Goal: Information Seeking & Learning: Find specific fact

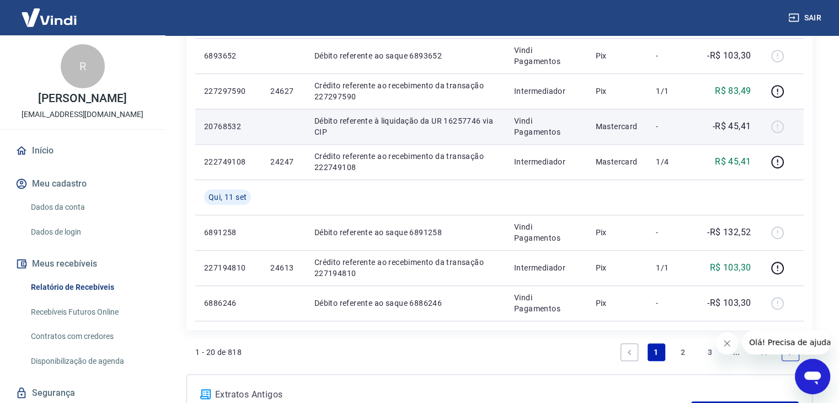
scroll to position [883, 0]
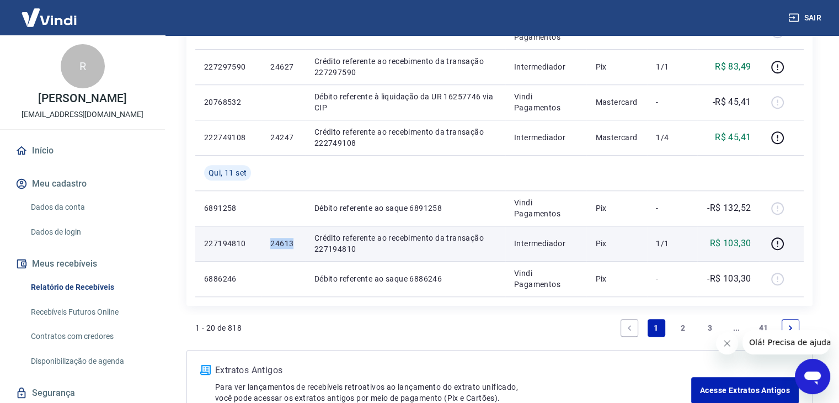
drag, startPoint x: 269, startPoint y: 242, endPoint x: 294, endPoint y: 246, distance: 24.5
click at [294, 246] on td "24613" at bounding box center [284, 243] width 44 height 35
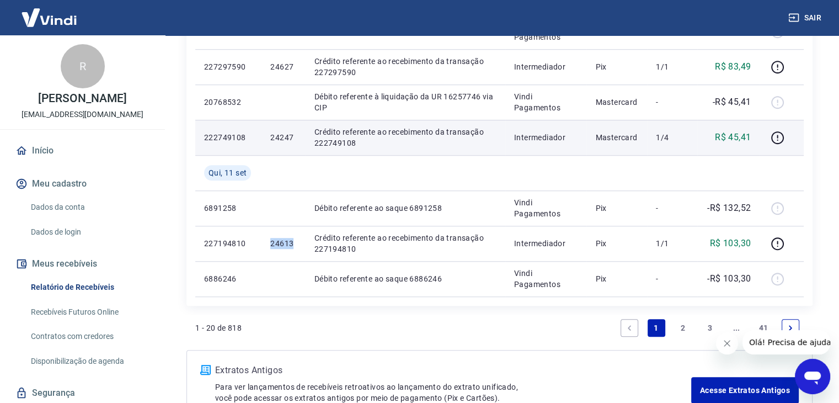
copy p "24613"
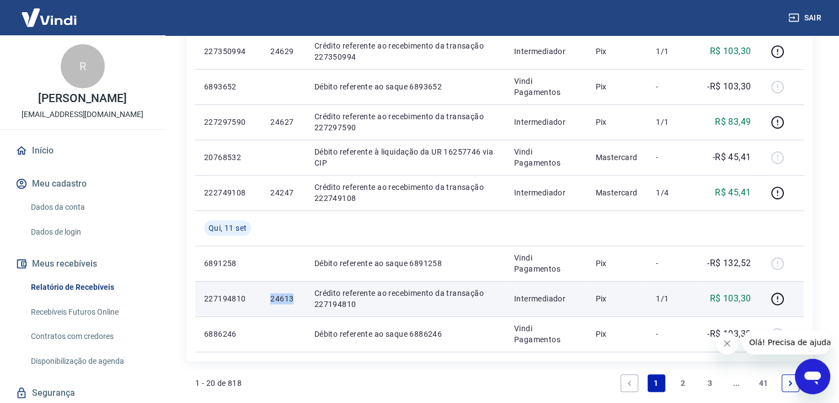
scroll to position [773, 0]
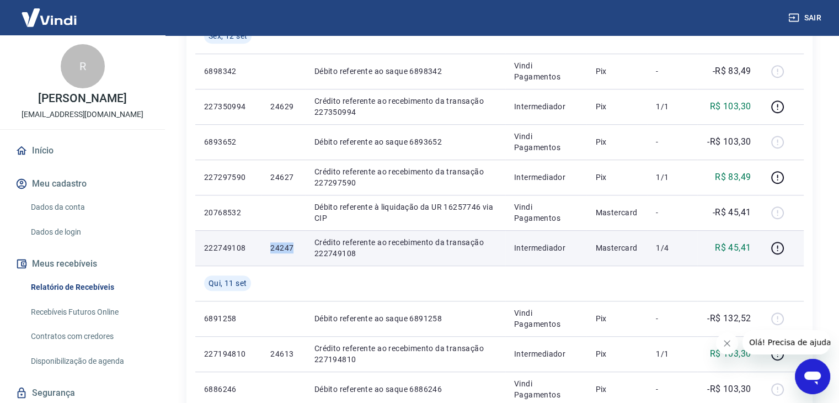
drag, startPoint x: 267, startPoint y: 251, endPoint x: 292, endPoint y: 252, distance: 25.4
click at [292, 252] on td "24247" at bounding box center [284, 247] width 44 height 35
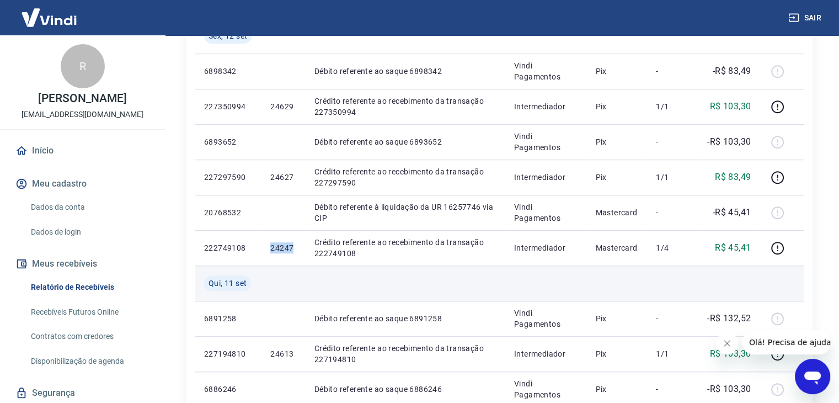
copy p "24247"
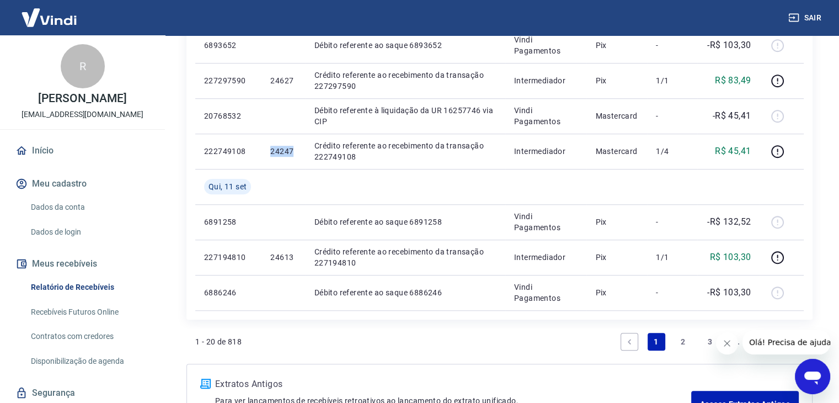
scroll to position [828, 0]
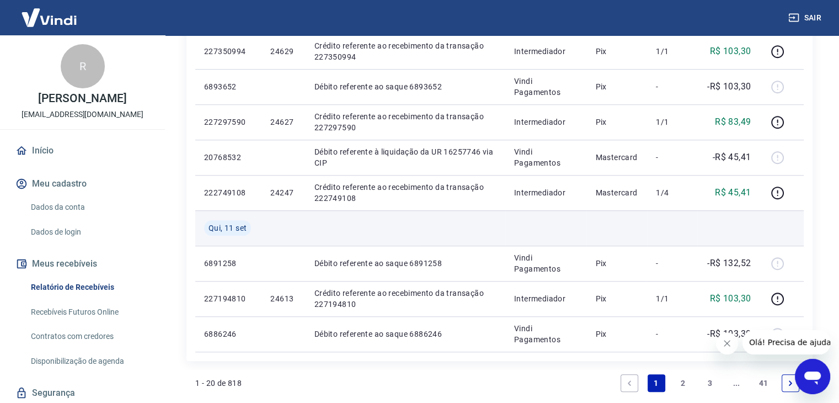
click at [726, 233] on td at bounding box center [729, 227] width 62 height 35
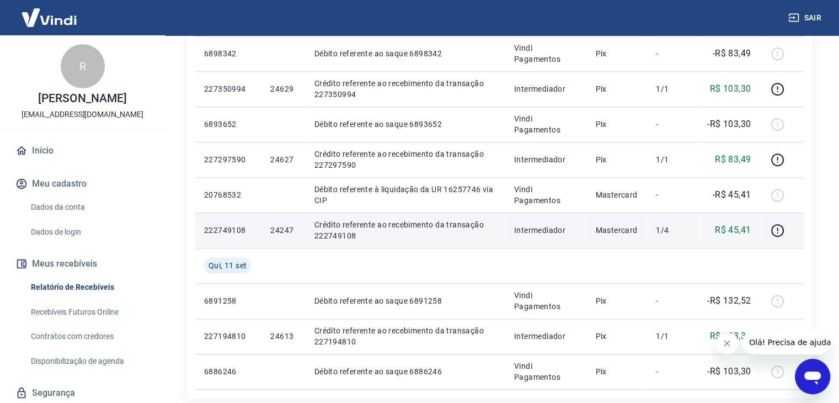
scroll to position [773, 0]
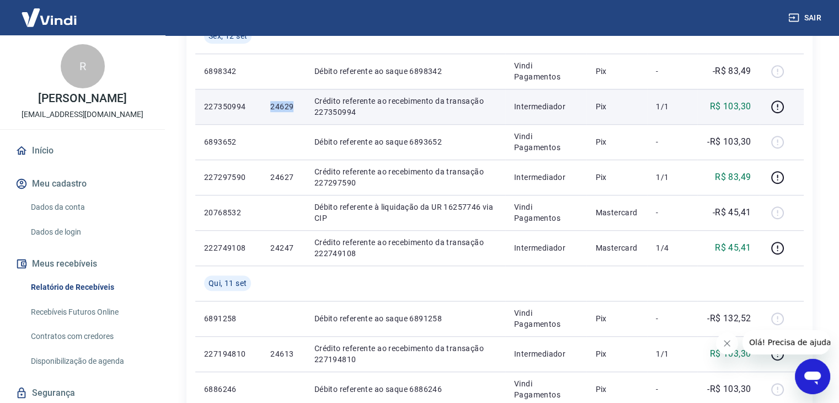
drag, startPoint x: 284, startPoint y: 107, endPoint x: 294, endPoint y: 109, distance: 10.1
click at [294, 109] on td "24629" at bounding box center [284, 106] width 44 height 35
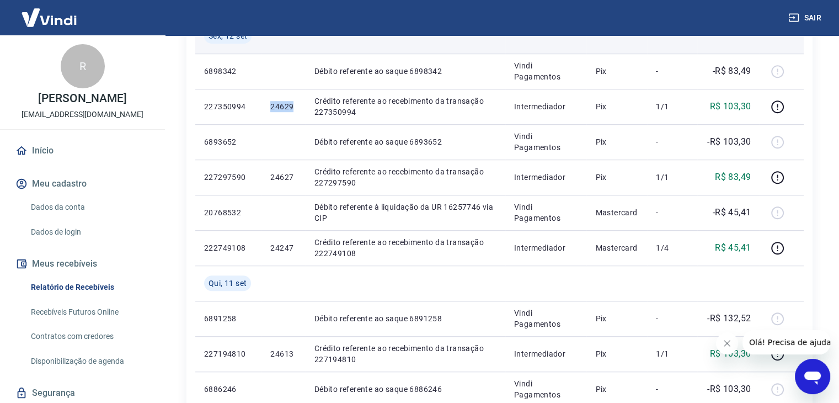
copy p "24629"
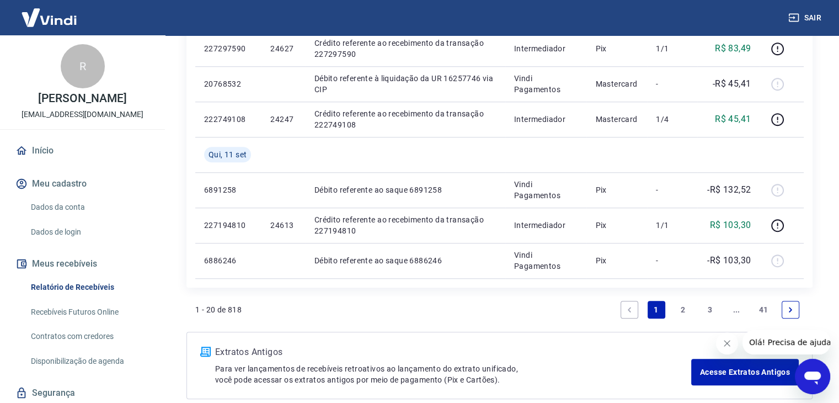
scroll to position [883, 0]
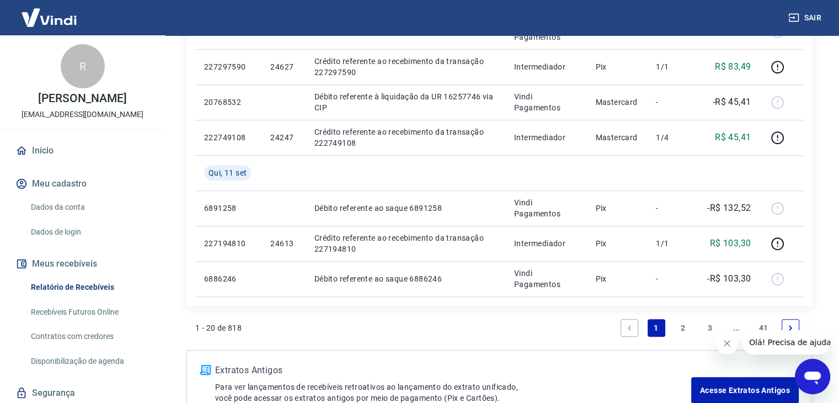
click at [680, 324] on link "2" at bounding box center [683, 328] width 18 height 18
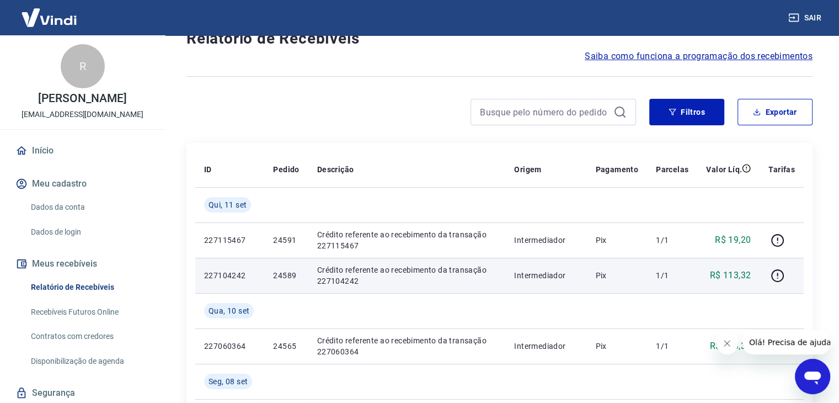
scroll to position [55, 0]
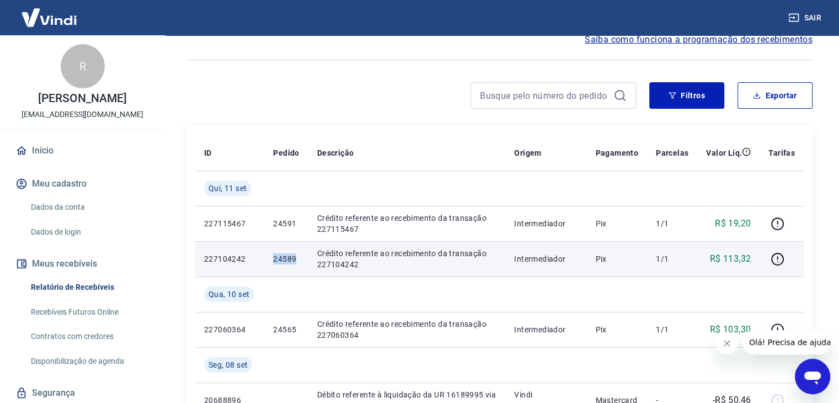
drag, startPoint x: 270, startPoint y: 261, endPoint x: 304, endPoint y: 265, distance: 34.0
click at [304, 265] on td "24589" at bounding box center [286, 258] width 44 height 35
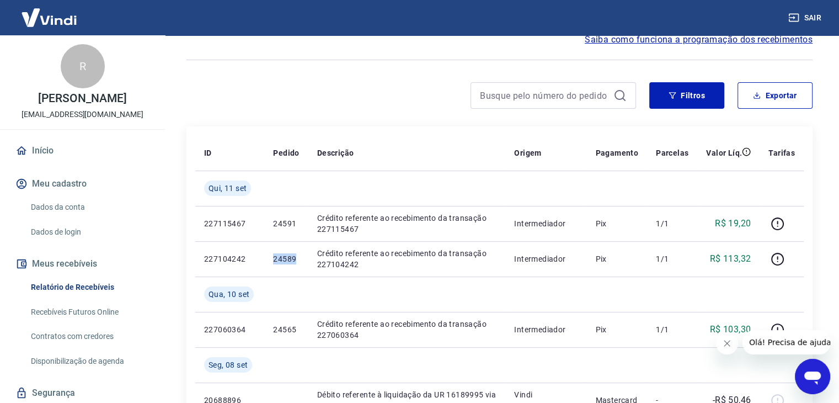
copy p "24589"
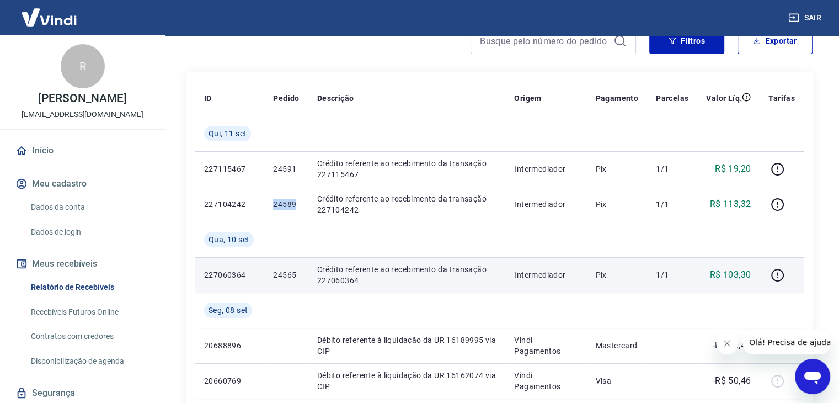
scroll to position [110, 0]
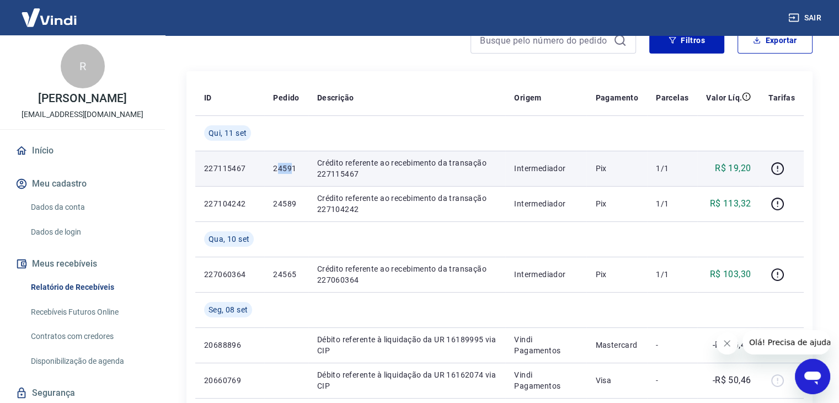
click at [278, 168] on p "24591" at bounding box center [286, 168] width 26 height 11
drag, startPoint x: 291, startPoint y: 168, endPoint x: 274, endPoint y: 168, distance: 17.1
click at [274, 168] on p "24591" at bounding box center [286, 168] width 26 height 11
copy p "24591"
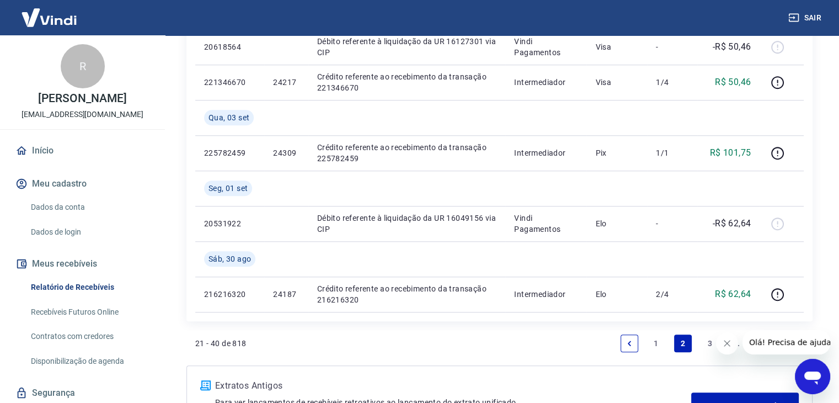
scroll to position [993, 0]
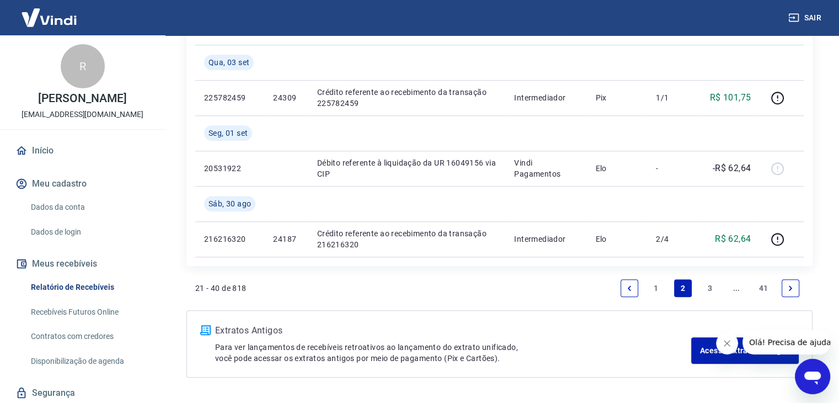
click at [656, 288] on link "1" at bounding box center [657, 288] width 18 height 18
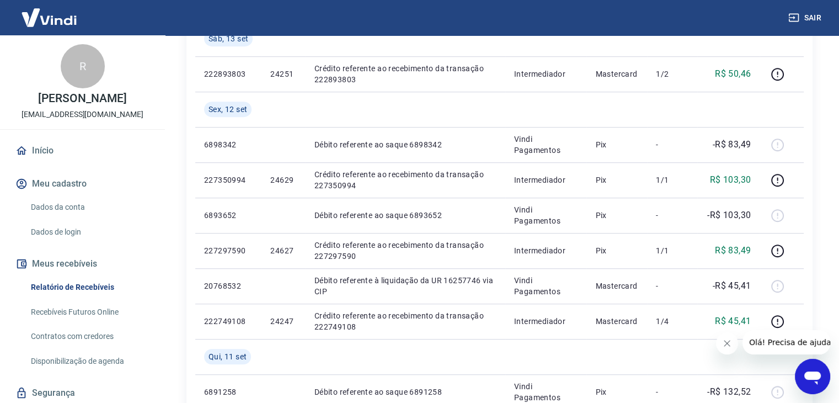
scroll to position [717, 0]
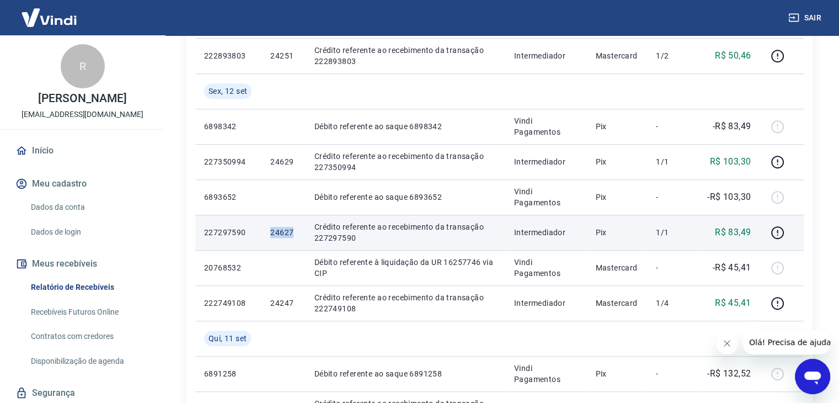
drag, startPoint x: 268, startPoint y: 234, endPoint x: 299, endPoint y: 240, distance: 31.0
click at [299, 240] on td "24627" at bounding box center [284, 232] width 44 height 35
copy p "24627"
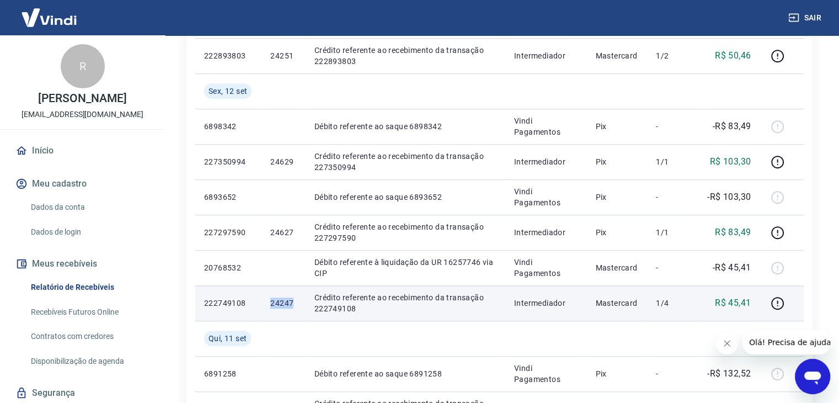
drag, startPoint x: 269, startPoint y: 307, endPoint x: 297, endPoint y: 307, distance: 27.6
click at [297, 307] on td "24247" at bounding box center [284, 302] width 44 height 35
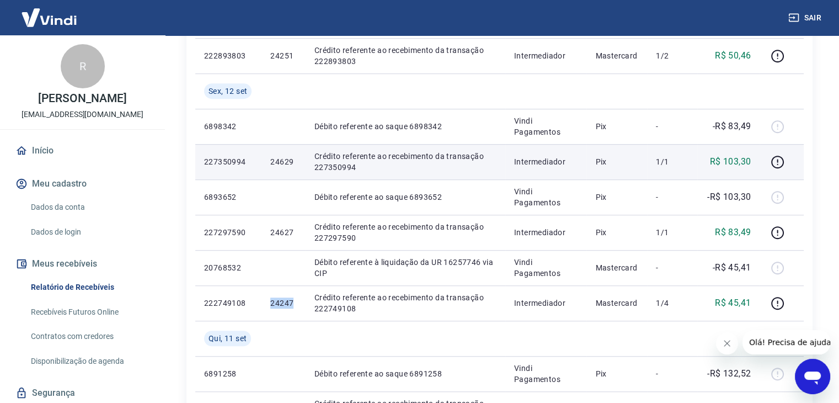
copy p "24247"
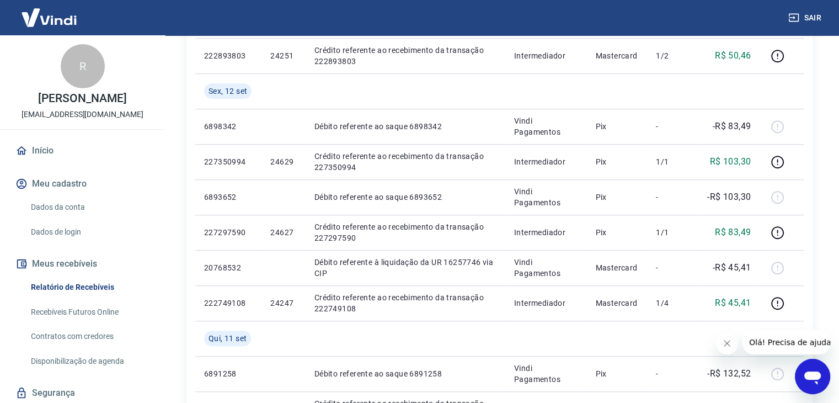
drag, startPoint x: 455, startPoint y: -48, endPoint x: 517, endPoint y: -48, distance: 61.8
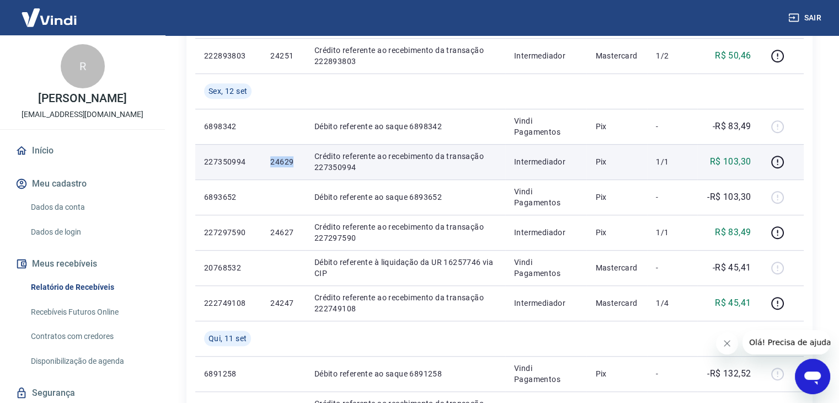
drag, startPoint x: 269, startPoint y: 164, endPoint x: 292, endPoint y: 168, distance: 23.5
click at [292, 168] on td "24629" at bounding box center [284, 161] width 44 height 35
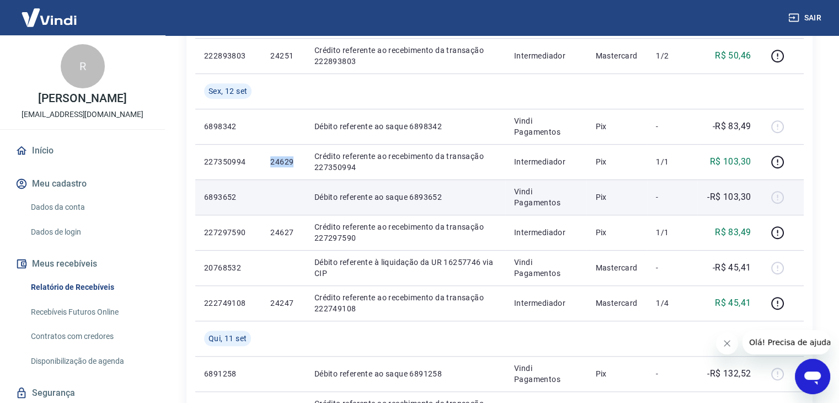
copy p "24629"
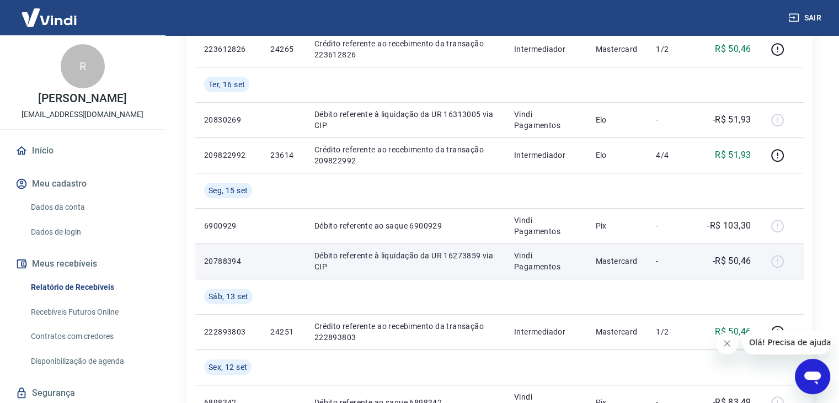
scroll to position [386, 0]
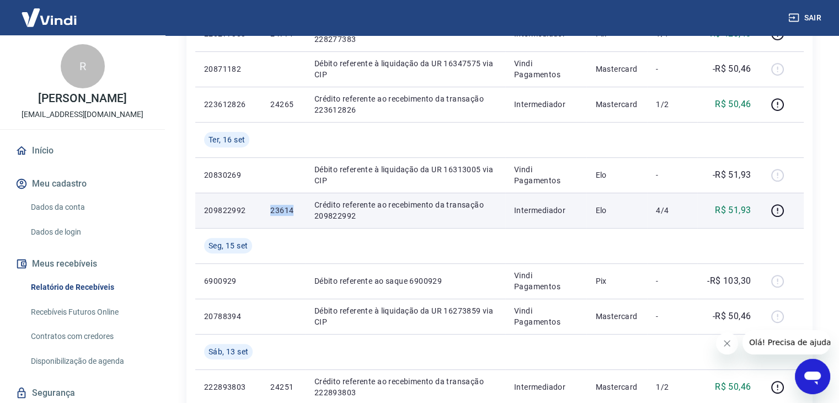
drag, startPoint x: 267, startPoint y: 210, endPoint x: 296, endPoint y: 210, distance: 28.7
click at [296, 210] on td "23614" at bounding box center [284, 210] width 44 height 35
copy p "23614"
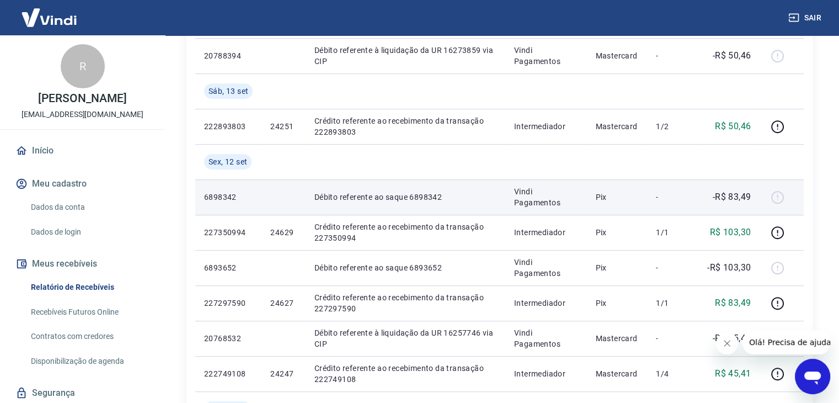
scroll to position [662, 0]
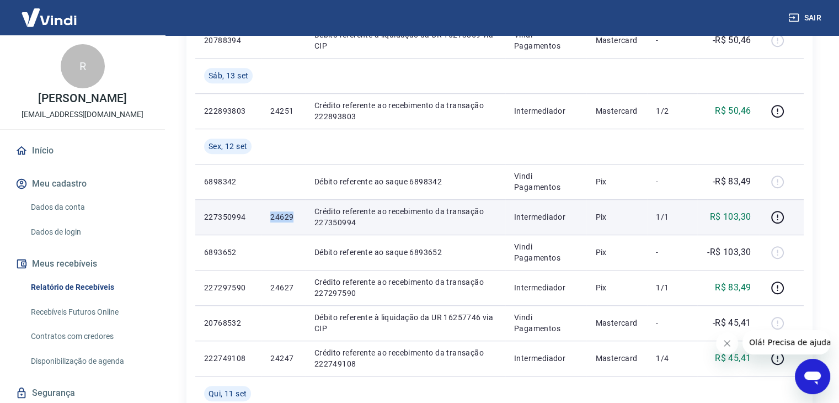
drag, startPoint x: 271, startPoint y: 213, endPoint x: 300, endPoint y: 221, distance: 29.9
click at [300, 221] on td "24629" at bounding box center [284, 216] width 44 height 35
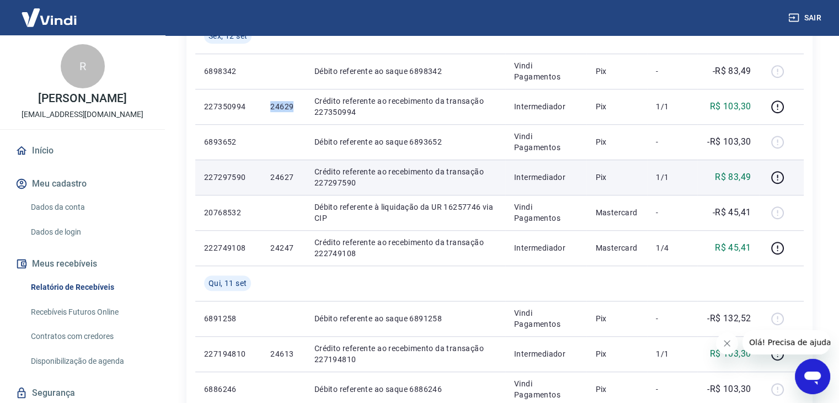
scroll to position [828, 0]
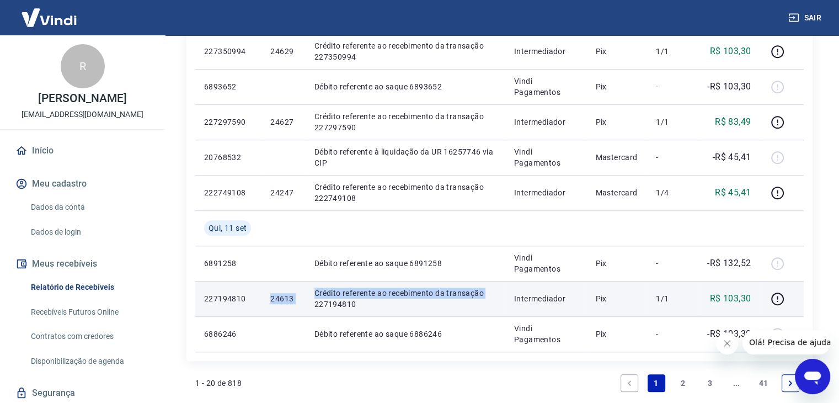
drag, startPoint x: 267, startPoint y: 300, endPoint x: 314, endPoint y: 311, distance: 48.2
click at [314, 311] on tr "227194810 24613 Crédito referente ao recebimento da transação 227194810 Interme…" at bounding box center [499, 298] width 609 height 35
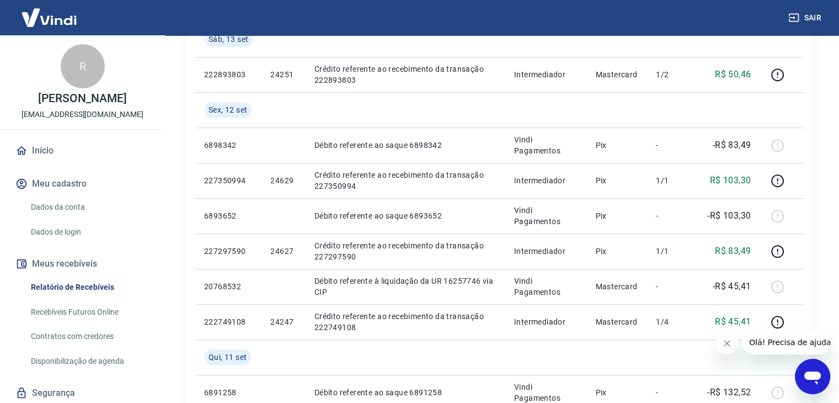
scroll to position [662, 0]
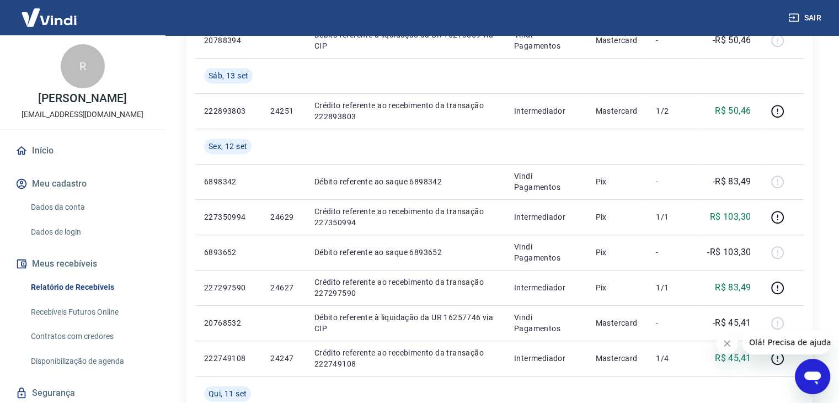
click at [821, 237] on div "Início / Meus Recebíveis / Relatório de Recebíveis Relatório de Recebíveis Saib…" at bounding box center [499, 12] width 653 height 1278
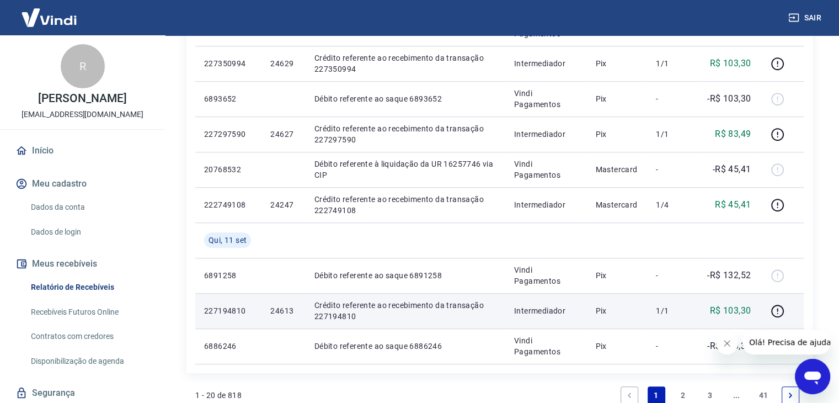
scroll to position [828, 0]
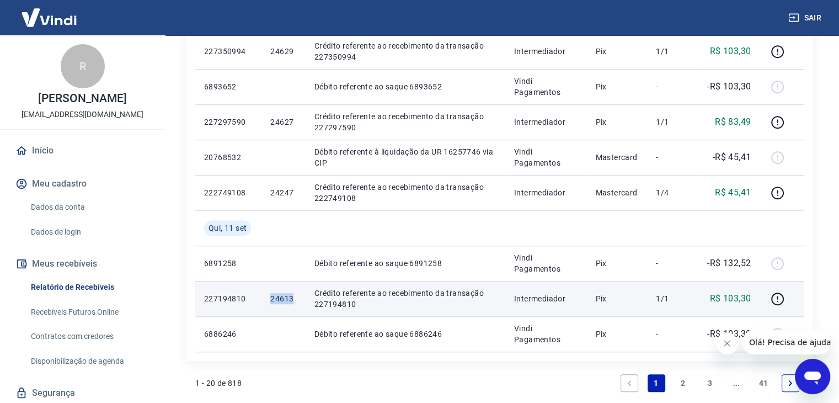
drag, startPoint x: 266, startPoint y: 302, endPoint x: 296, endPoint y: 302, distance: 30.4
click at [296, 302] on td "24613" at bounding box center [284, 298] width 44 height 35
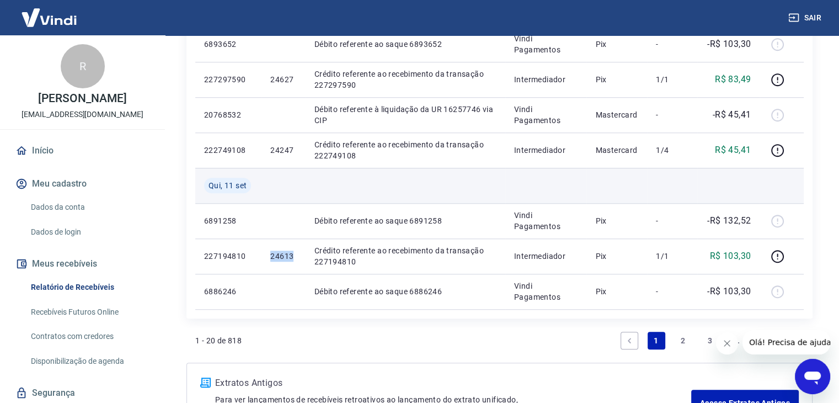
scroll to position [883, 0]
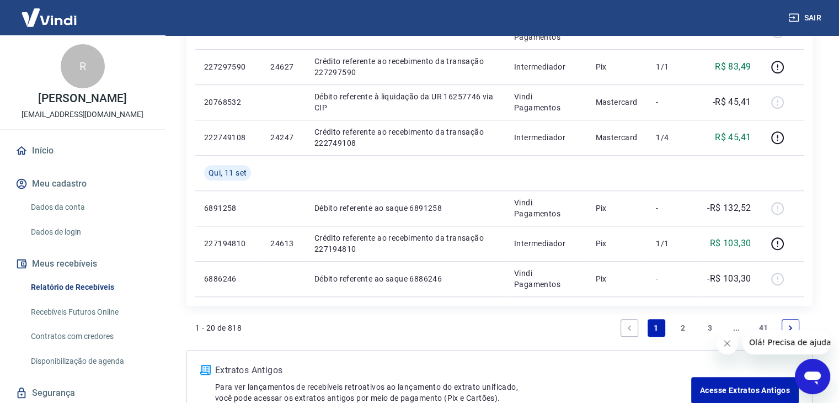
click at [682, 328] on link "2" at bounding box center [683, 328] width 18 height 18
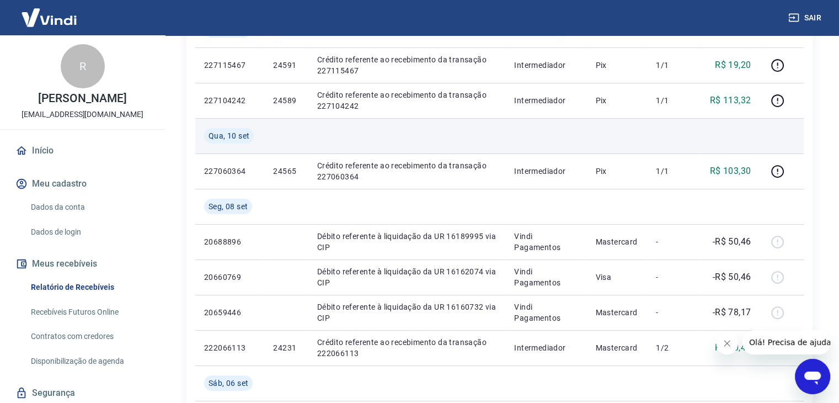
scroll to position [221, 0]
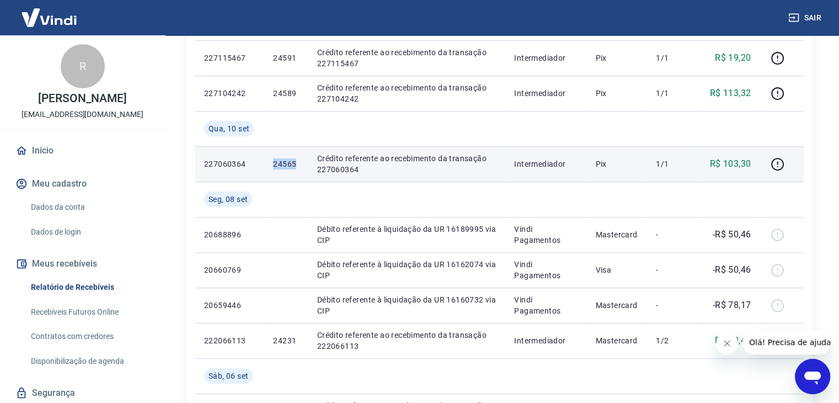
drag, startPoint x: 265, startPoint y: 166, endPoint x: 296, endPoint y: 171, distance: 31.2
click at [296, 171] on td "24565" at bounding box center [286, 163] width 44 height 35
